Goal: Transaction & Acquisition: Purchase product/service

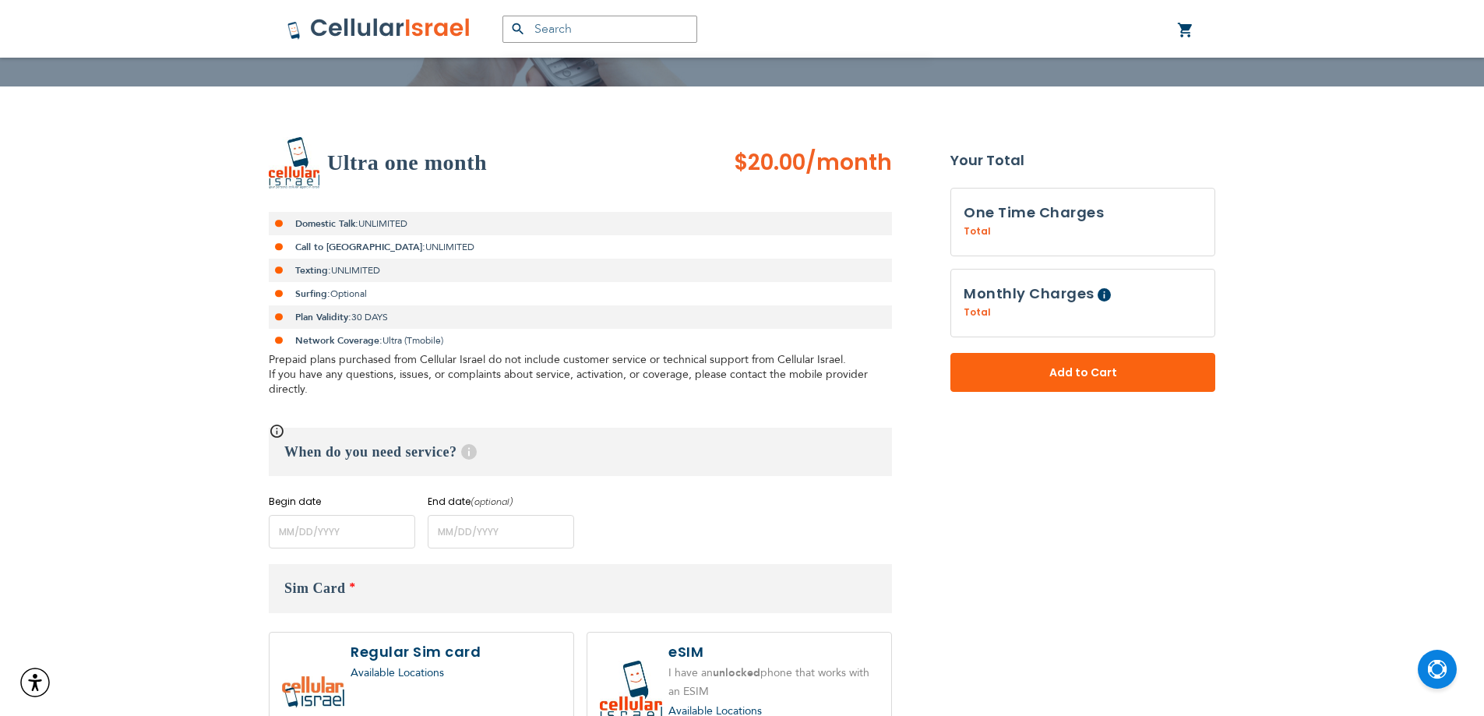
scroll to position [178, 0]
click at [339, 544] on input "name" at bounding box center [342, 533] width 146 height 34
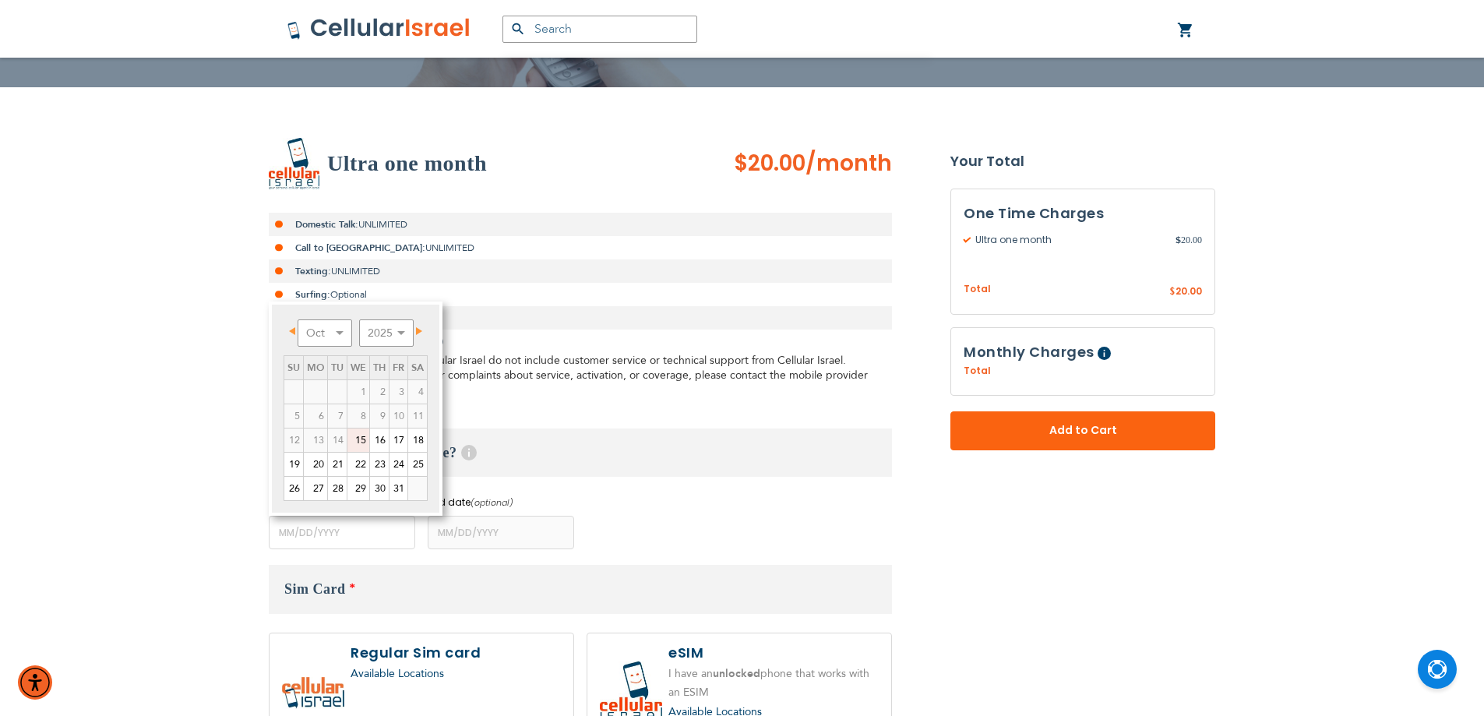
click at [394, 444] on link "17" at bounding box center [399, 439] width 18 height 23
type input "[DATE]"
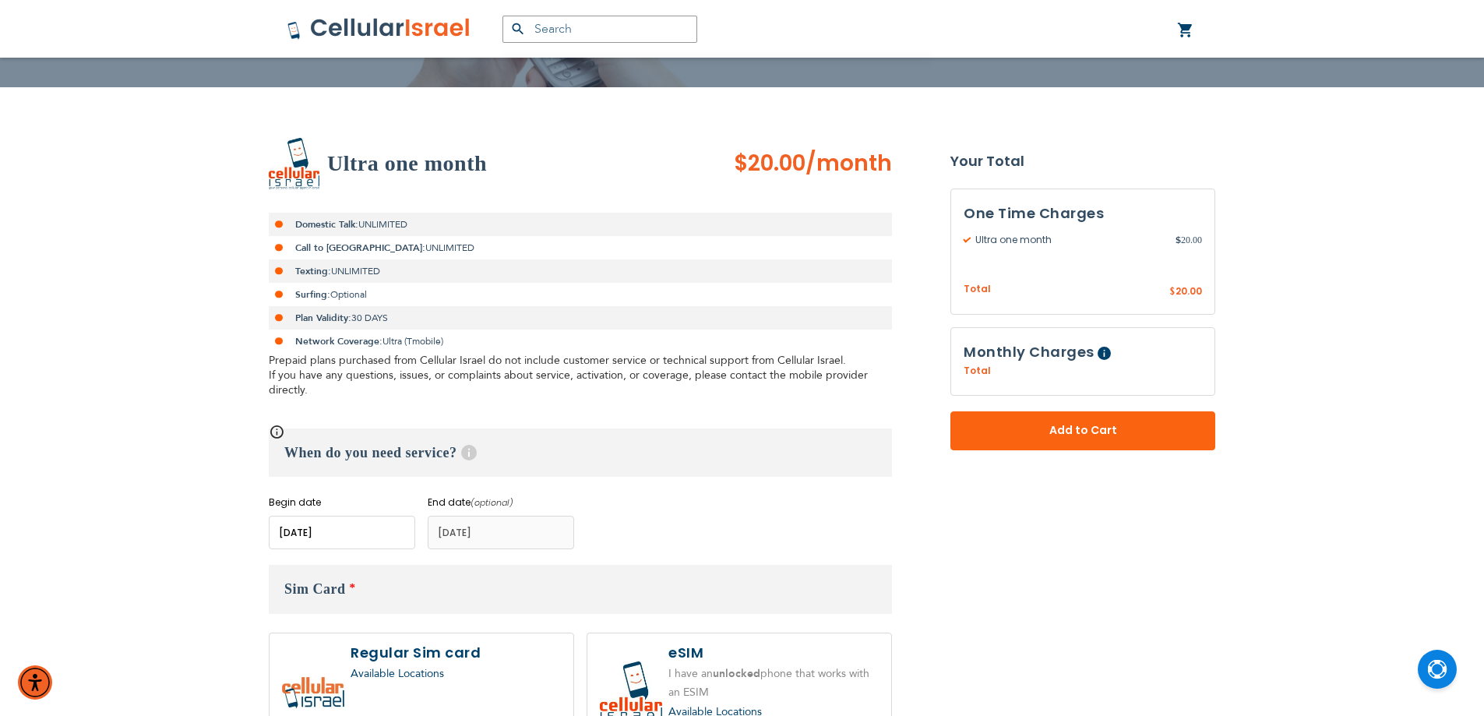
click at [473, 541] on input "name" at bounding box center [501, 533] width 146 height 34
click at [695, 506] on div "Begin date Please enter Start Date End date (optional) Please enter End Date Lo…" at bounding box center [580, 522] width 623 height 54
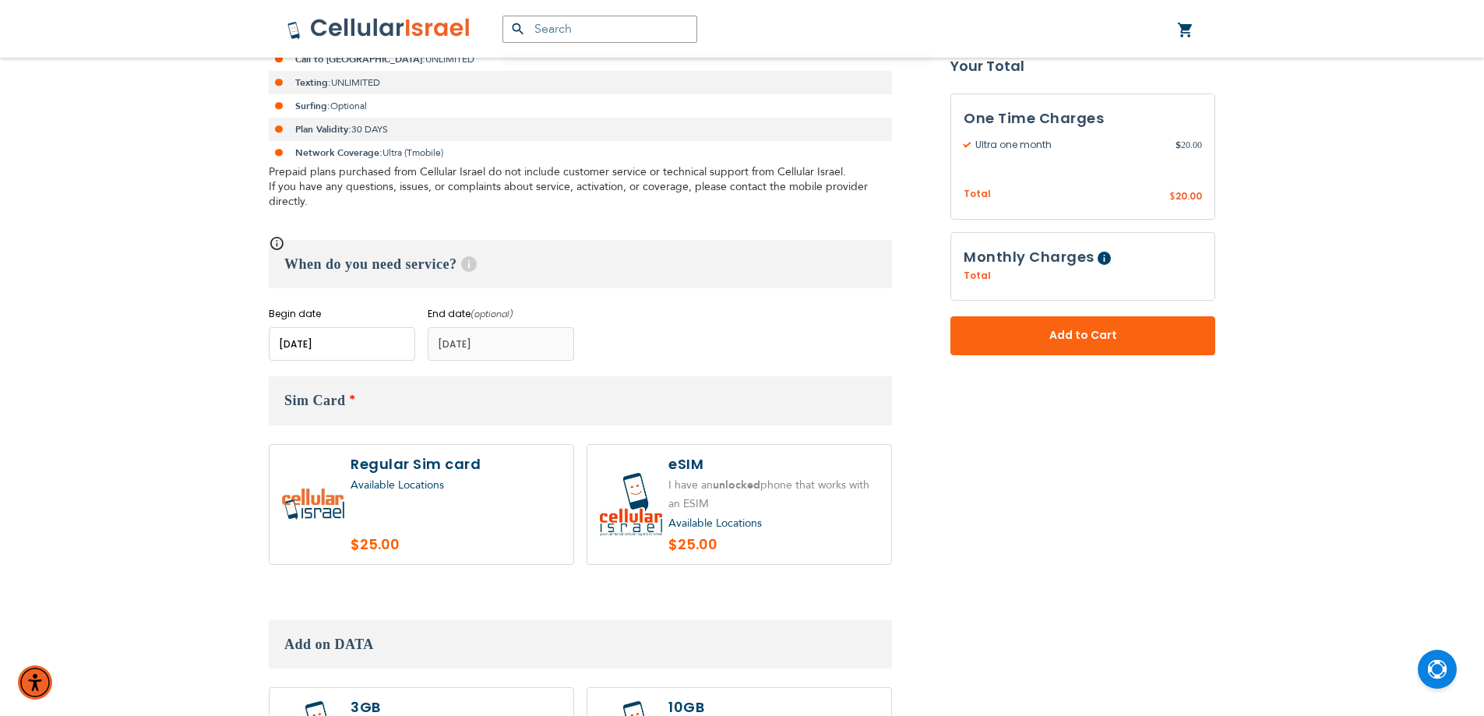
scroll to position [368, 0]
click at [464, 497] on label at bounding box center [422, 504] width 304 height 120
radio input "true"
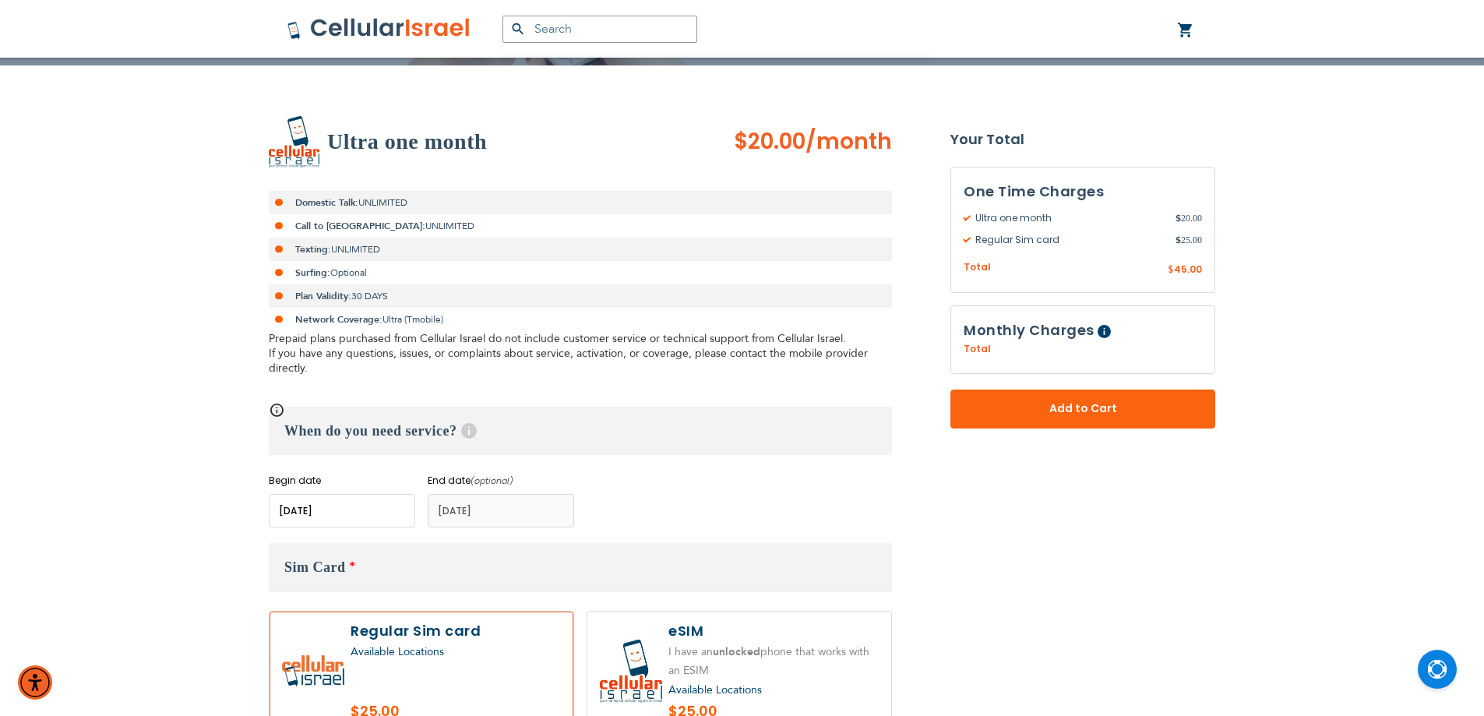
scroll to position [209, 0]
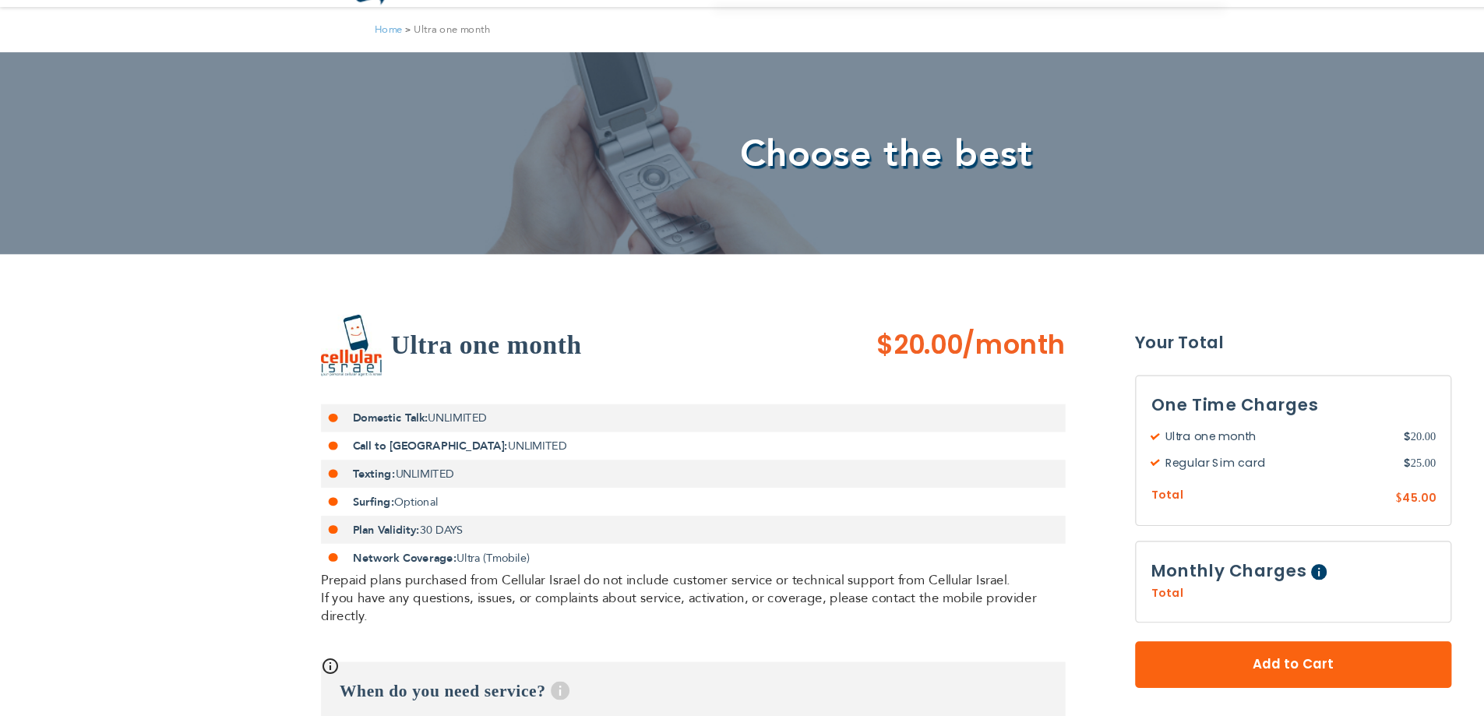
scroll to position [0, 0]
